Goal: Task Accomplishment & Management: Use online tool/utility

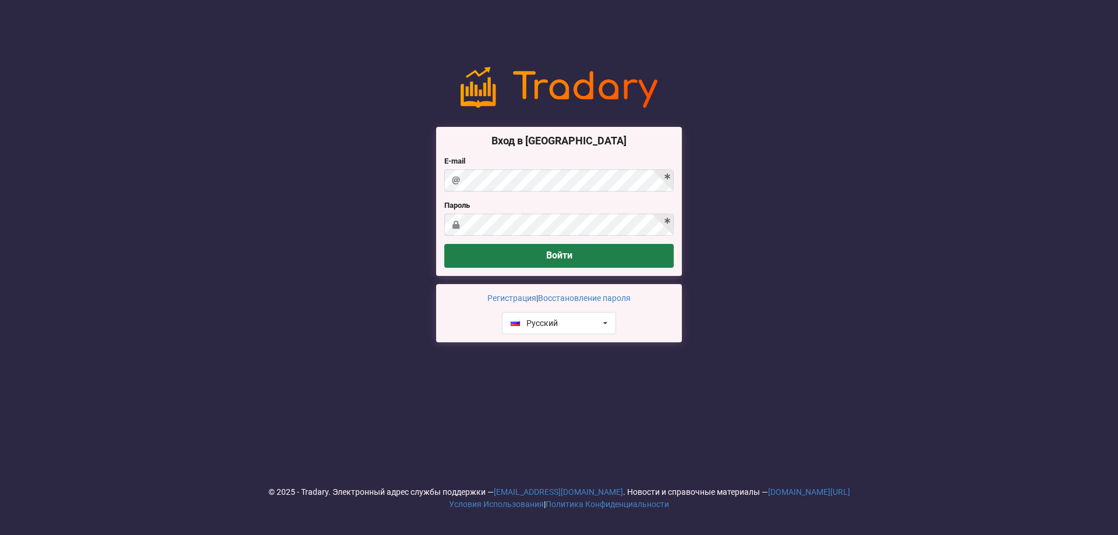
click at [580, 257] on button "Войти" at bounding box center [558, 256] width 229 height 24
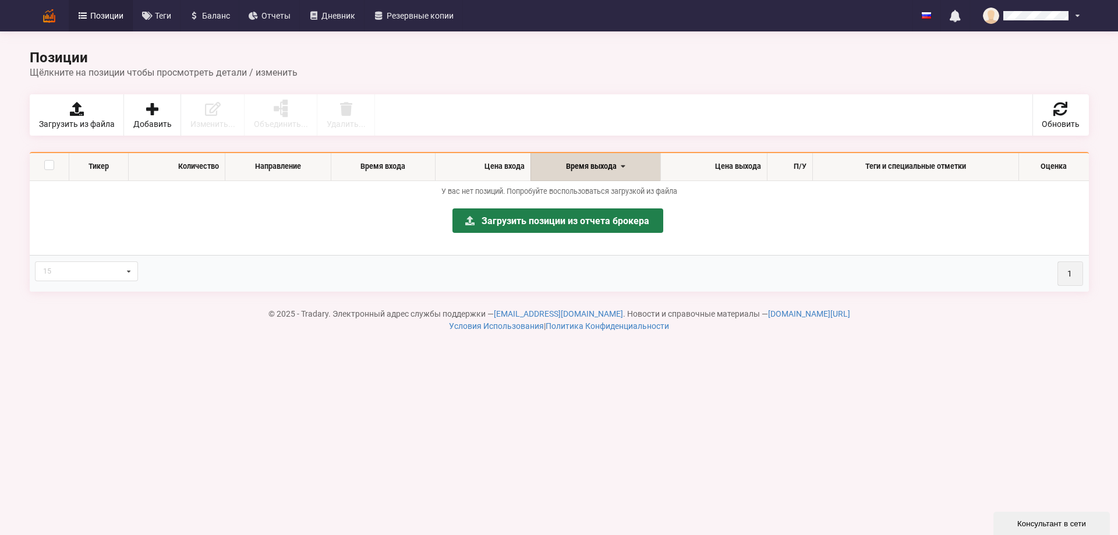
click at [569, 224] on link "Загрузить позиции из отчета брокера" at bounding box center [558, 221] width 211 height 24
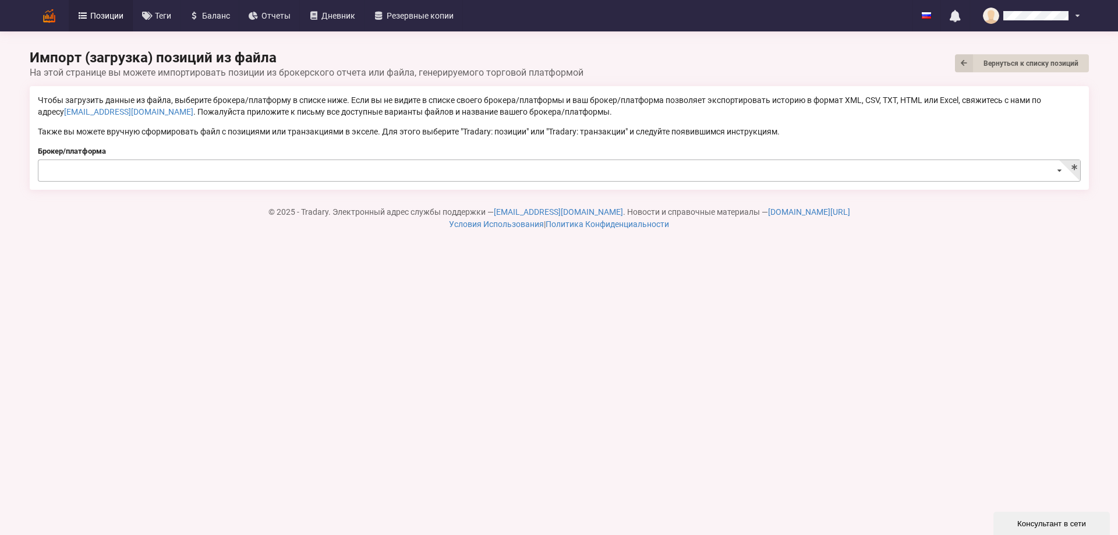
click at [1063, 171] on icon at bounding box center [1059, 171] width 17 height 22
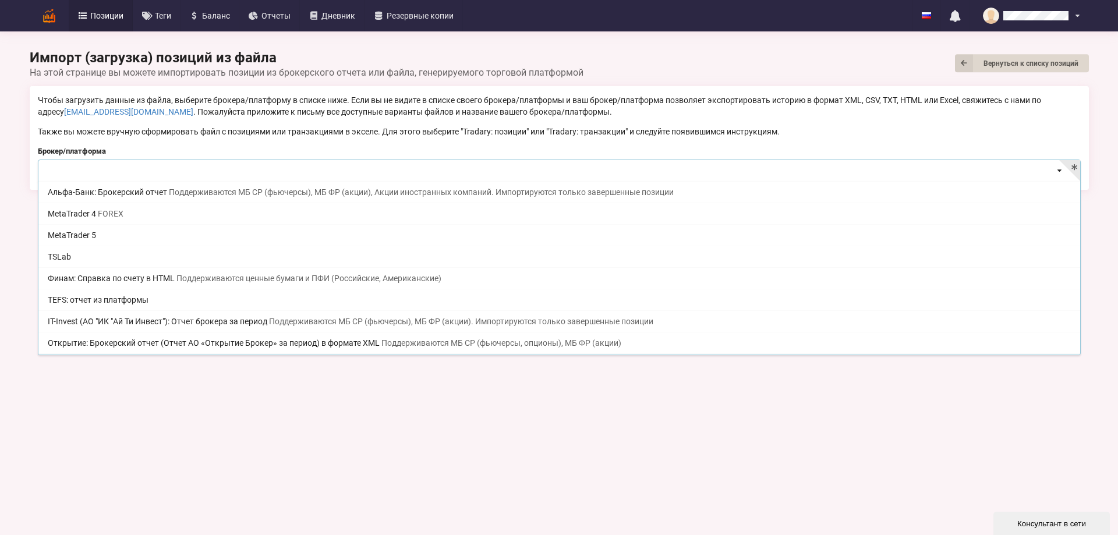
click at [206, 144] on div "Чтобы загрузить данные из файла, выберите брокера/платформу в списке ниже. Если…" at bounding box center [559, 137] width 1043 height 87
